Goal: Information Seeking & Learning: Find specific page/section

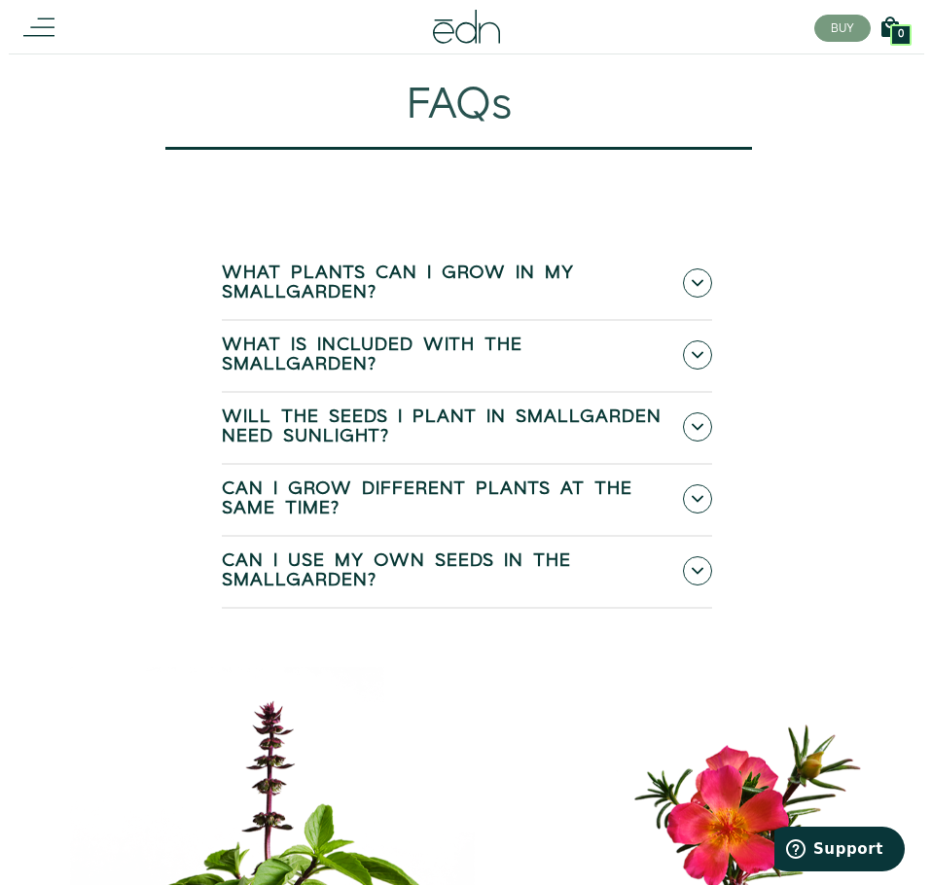
scroll to position [7564, 0]
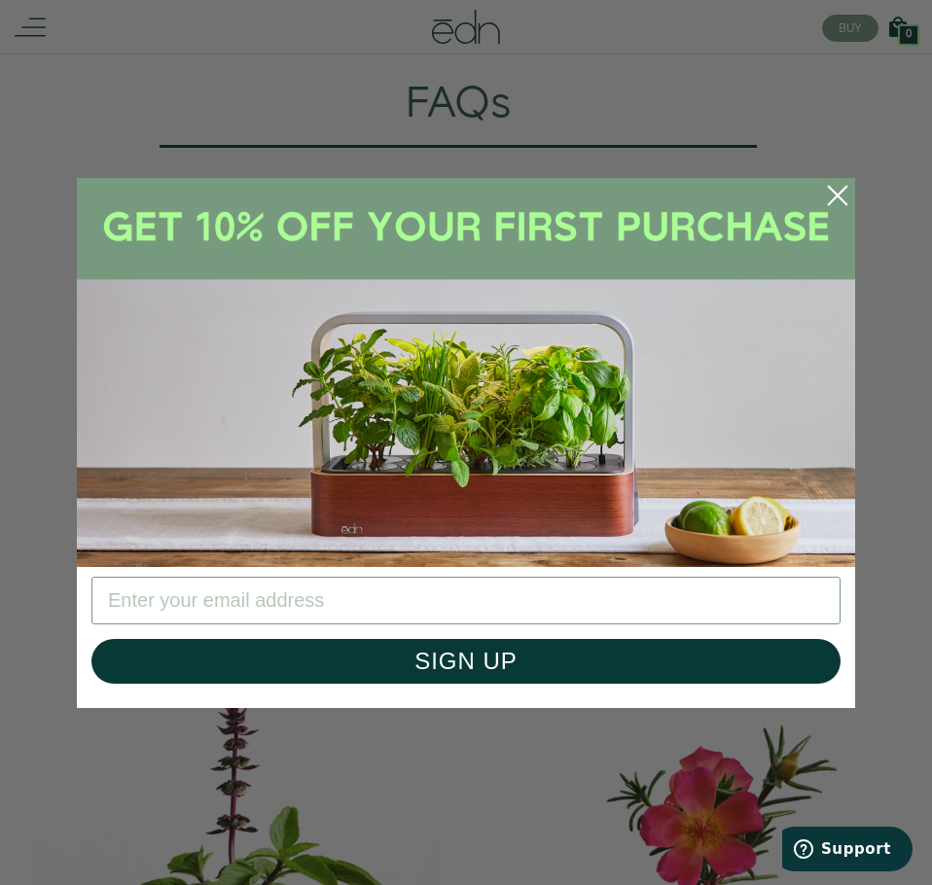
click at [828, 190] on circle "Close dialog" at bounding box center [837, 195] width 43 height 43
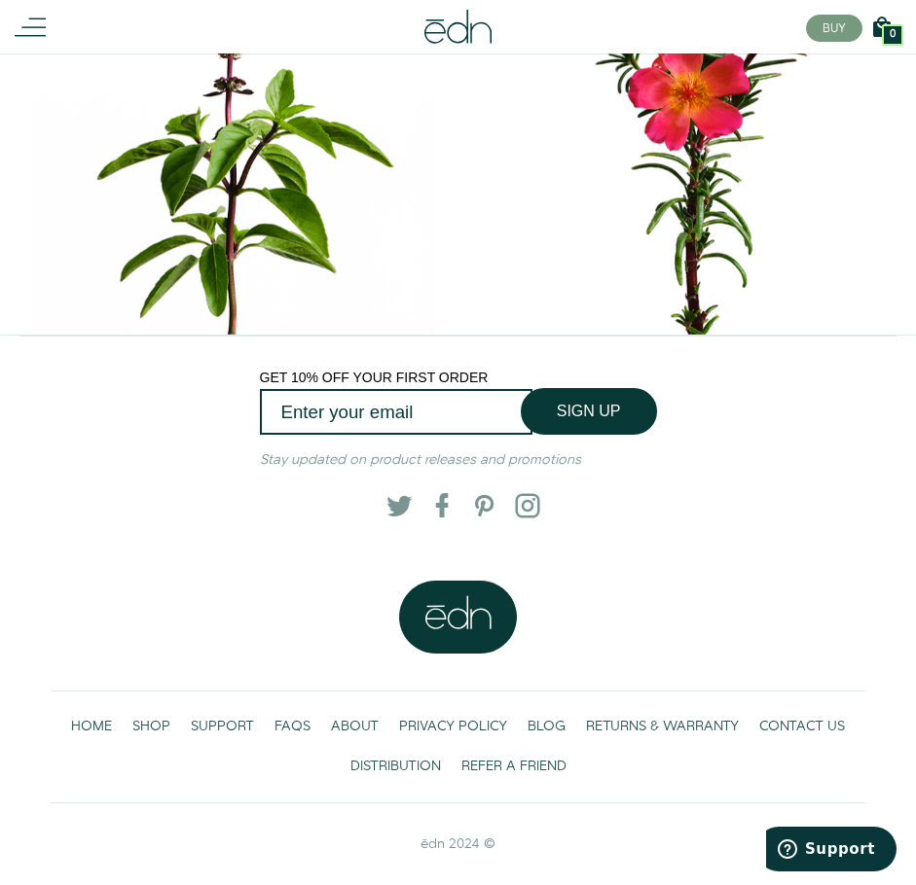
scroll to position [8322, 0]
click at [306, 723] on span "FAQS" at bounding box center [292, 726] width 36 height 19
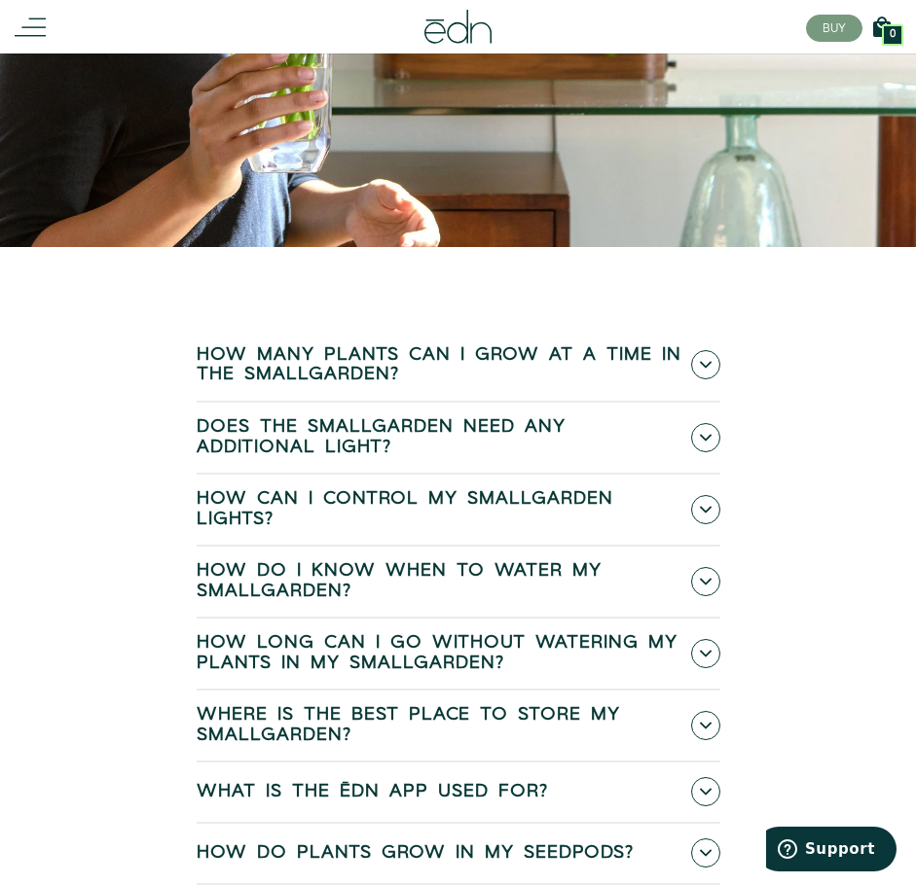
scroll to position [818, 0]
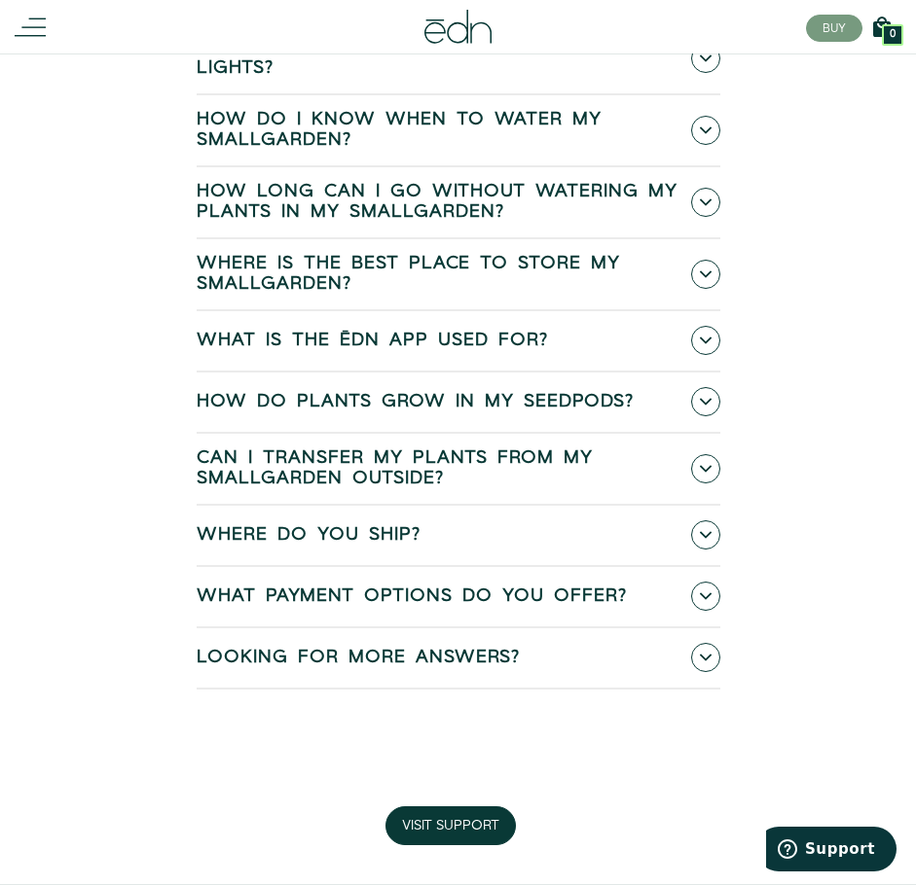
click at [271, 656] on span "Looking for more answers?" at bounding box center [358, 658] width 323 height 20
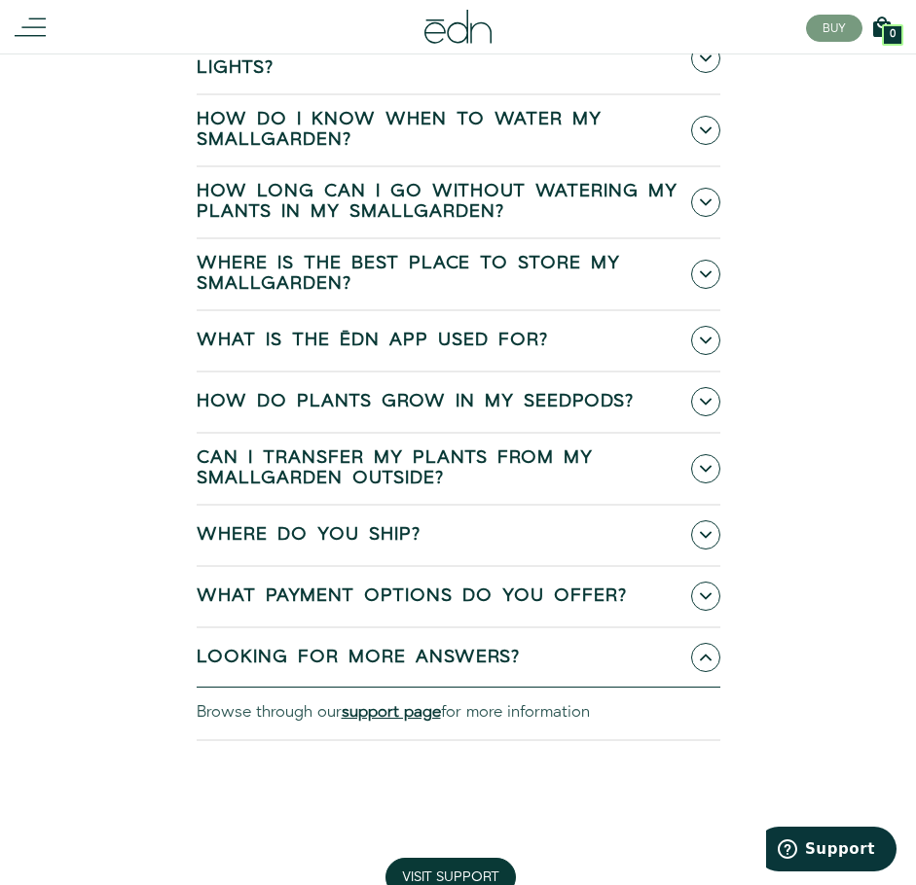
click at [381, 709] on b "support page" at bounding box center [391, 713] width 99 height 22
